Goal: Obtain resource: Obtain resource

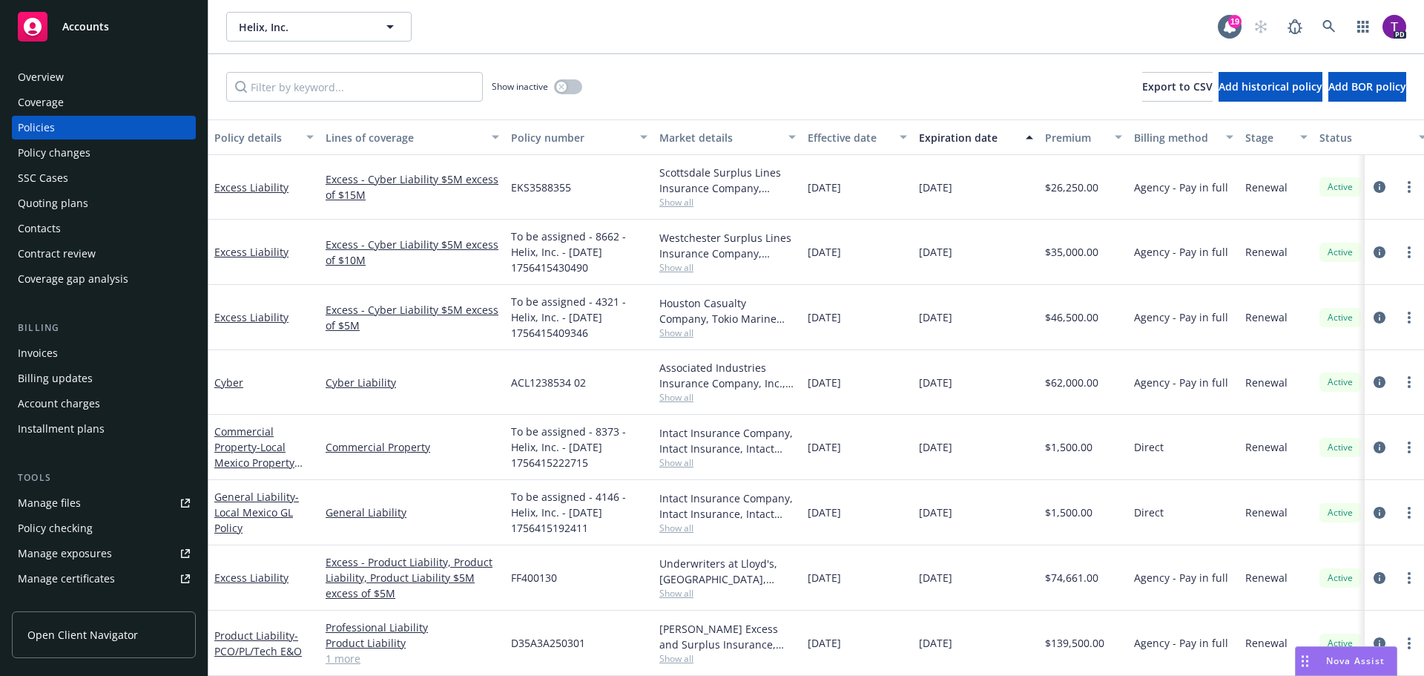
click at [94, 22] on span "Accounts" at bounding box center [85, 27] width 47 height 12
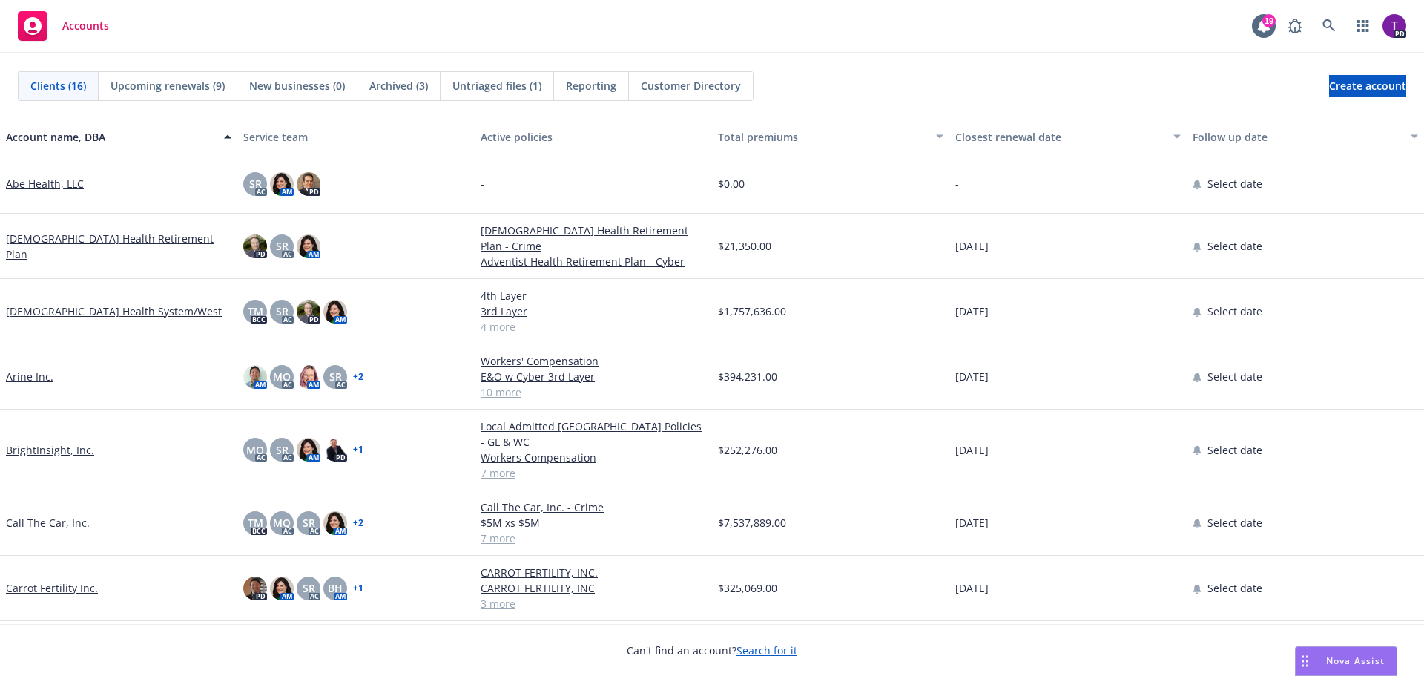
scroll to position [74, 0]
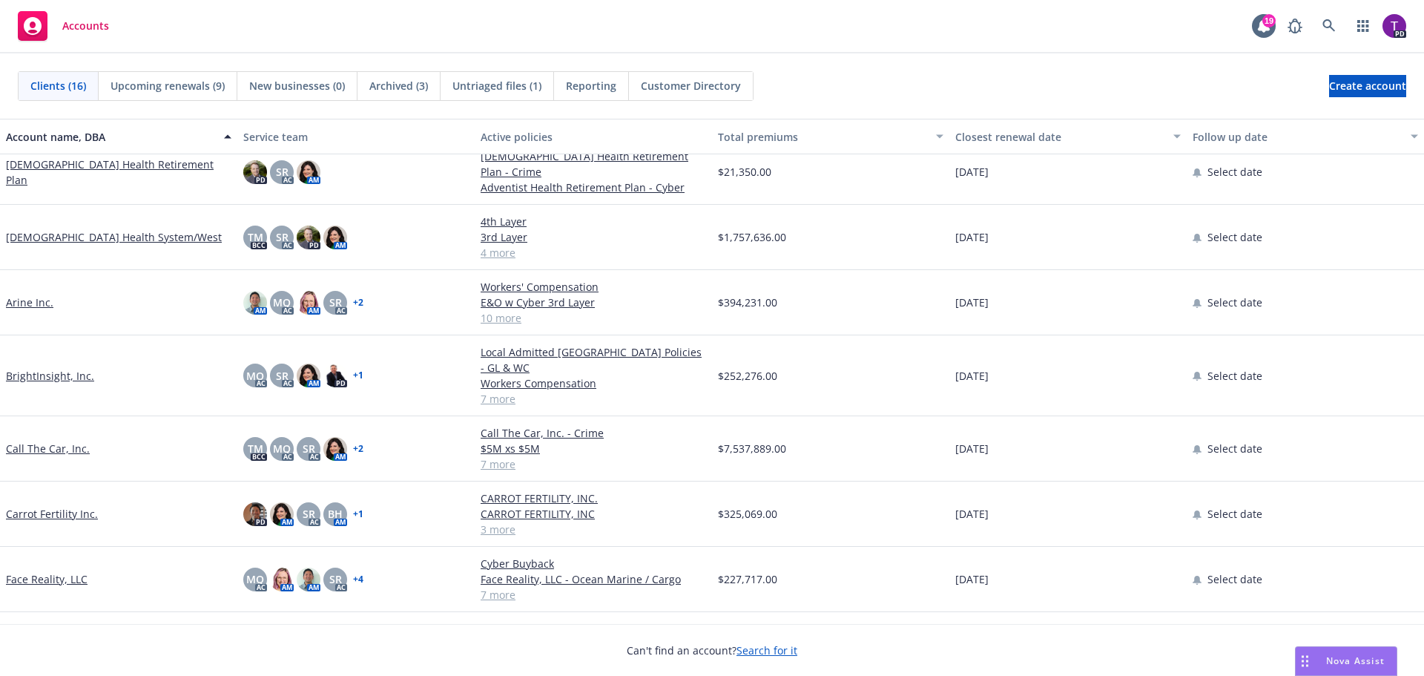
click at [34, 298] on link "Arine Inc." at bounding box center [29, 302] width 47 height 16
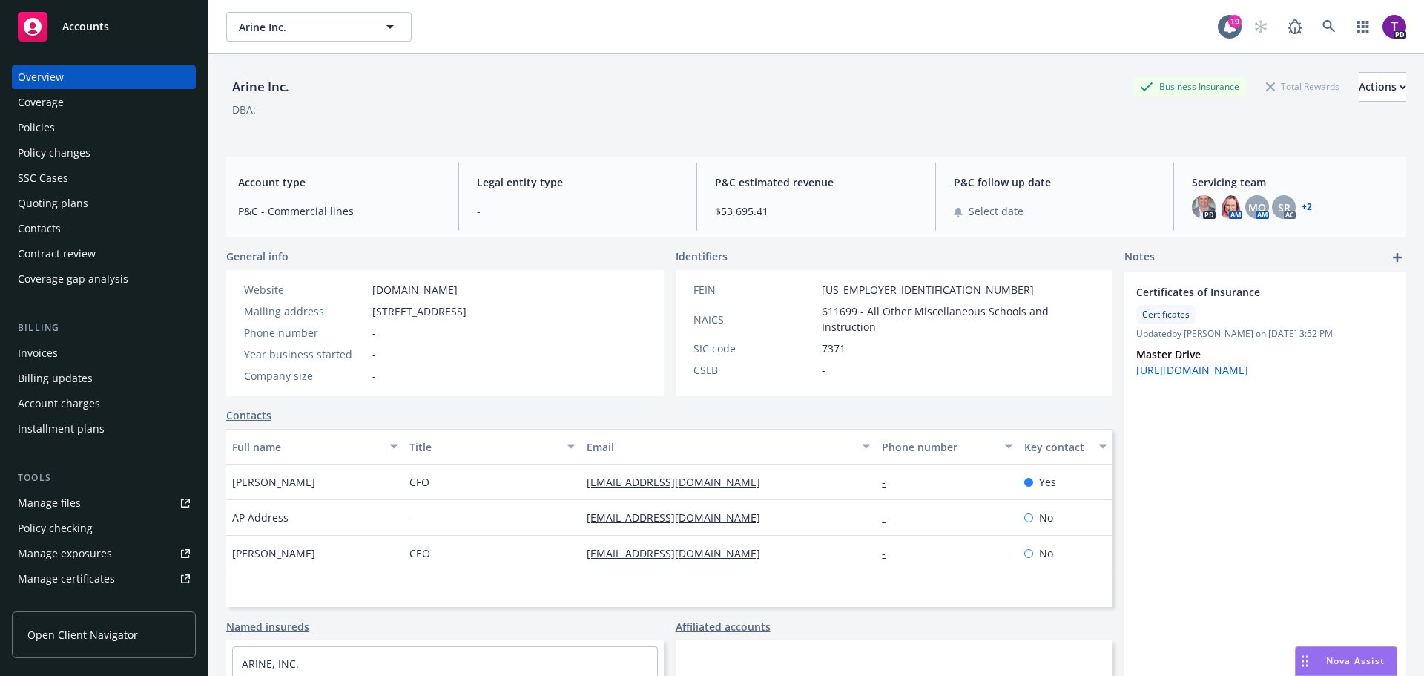
click at [103, 507] on link "Manage files" at bounding box center [104, 503] width 184 height 24
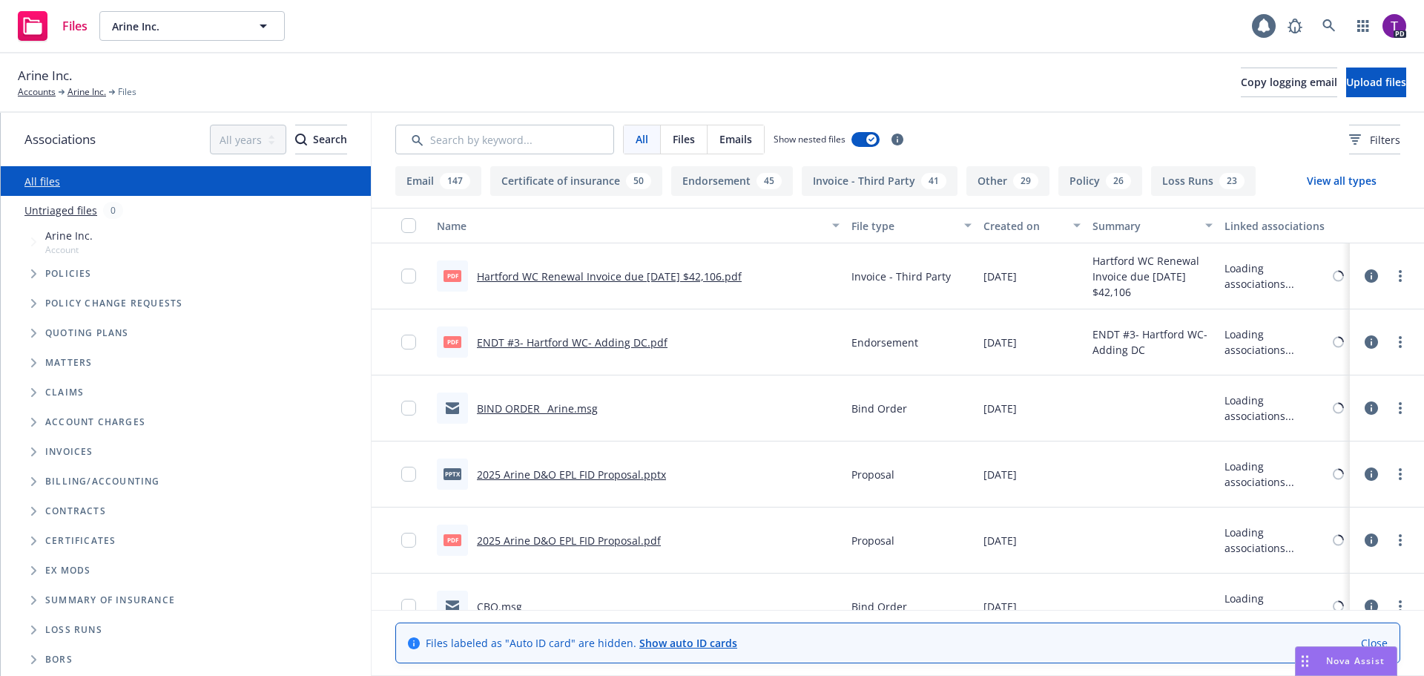
click at [490, 142] on input "Search by keyword..." at bounding box center [504, 140] width 219 height 30
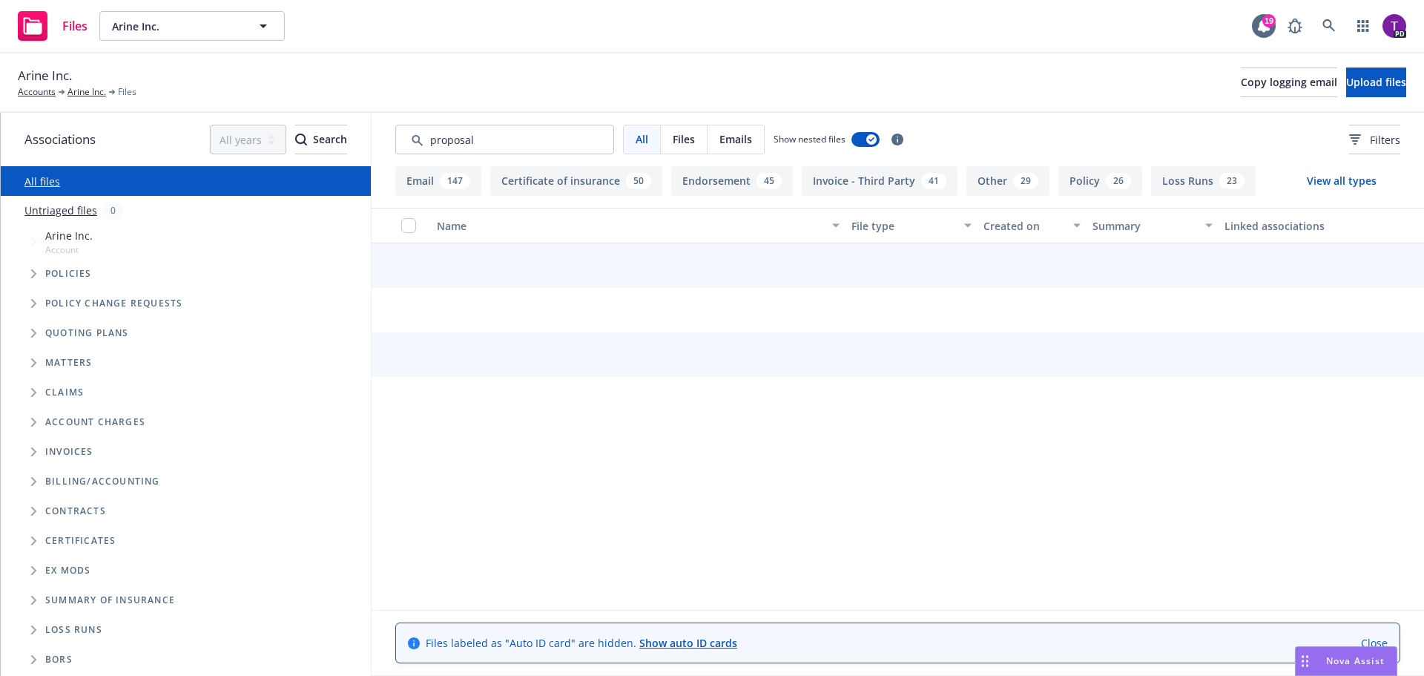
type input "proposal"
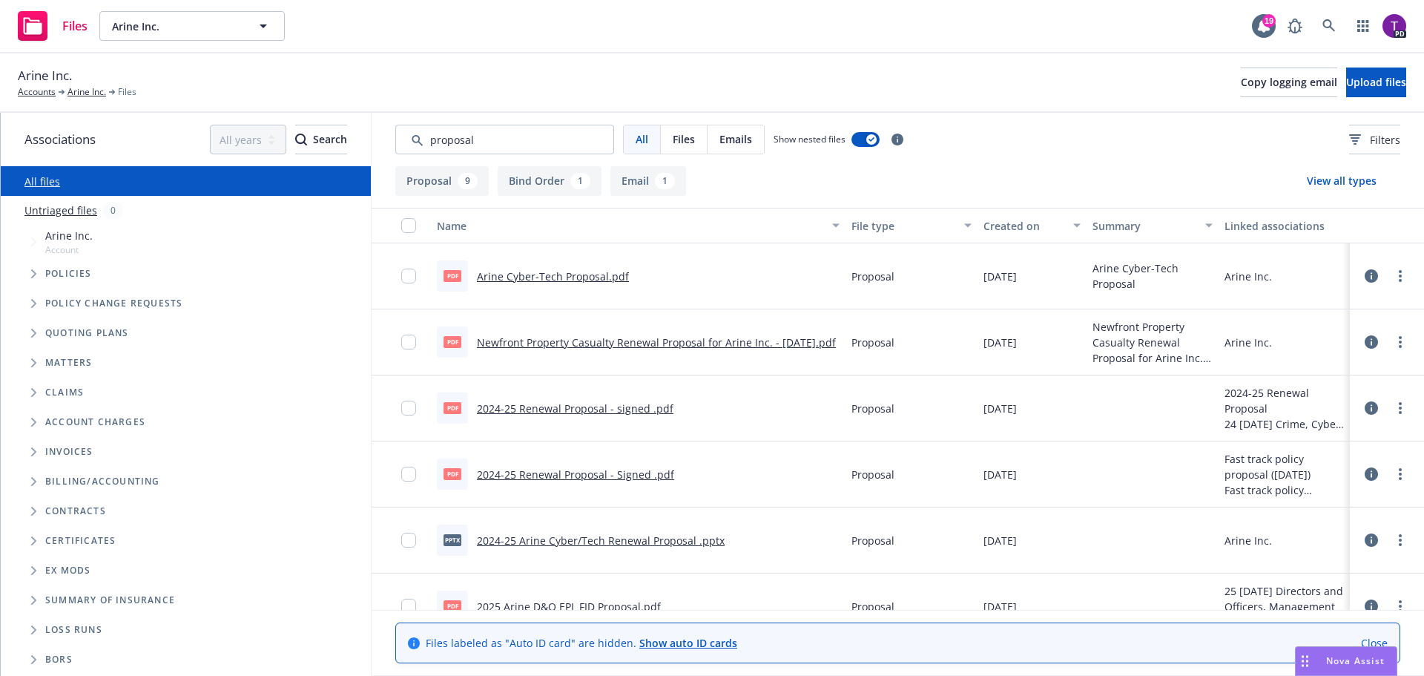
click at [610, 343] on link "Newfront Property Casualty Renewal Proposal for Arine Inc. - 9.6.24.pdf" at bounding box center [656, 342] width 359 height 14
